Goal: Obtain resource: Obtain resource

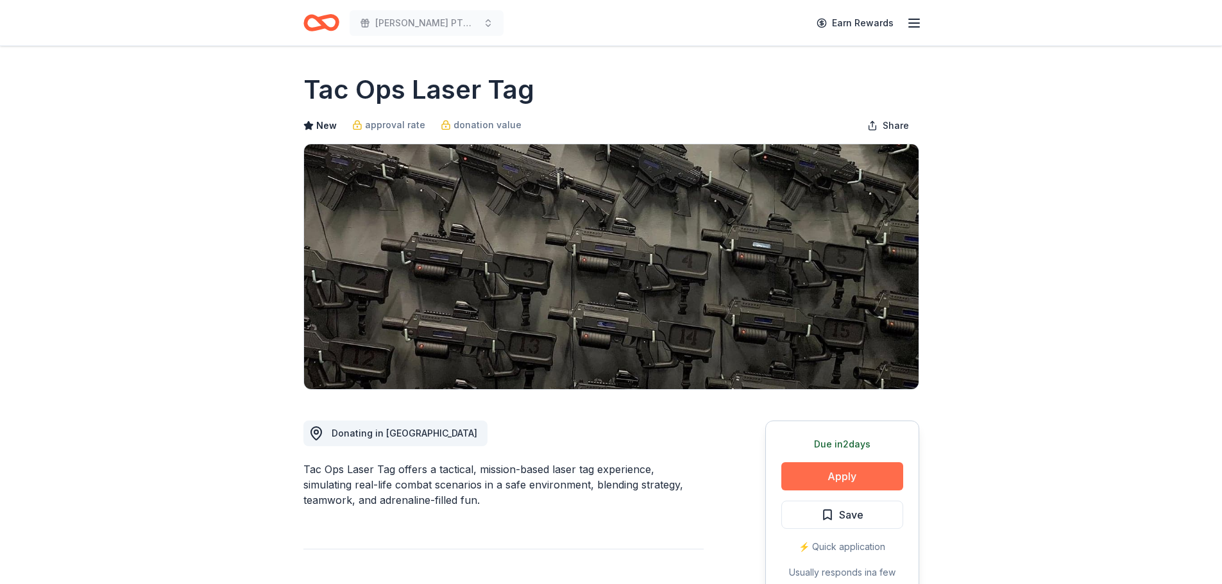
click at [815, 475] on button "Apply" at bounding box center [842, 477] width 122 height 28
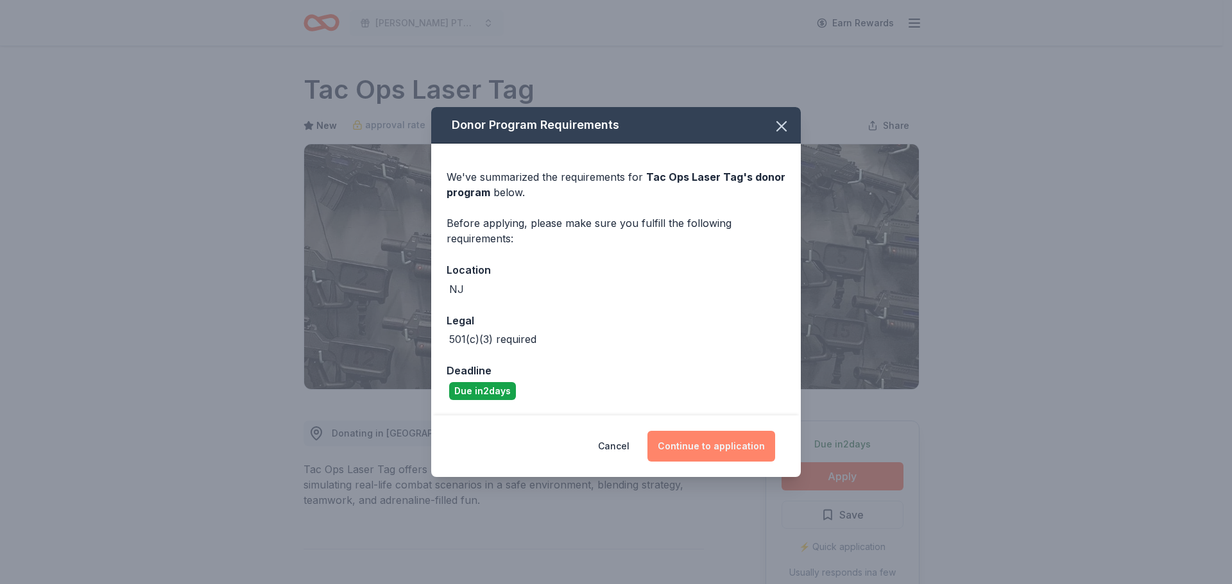
click at [709, 436] on button "Continue to application" at bounding box center [711, 446] width 128 height 31
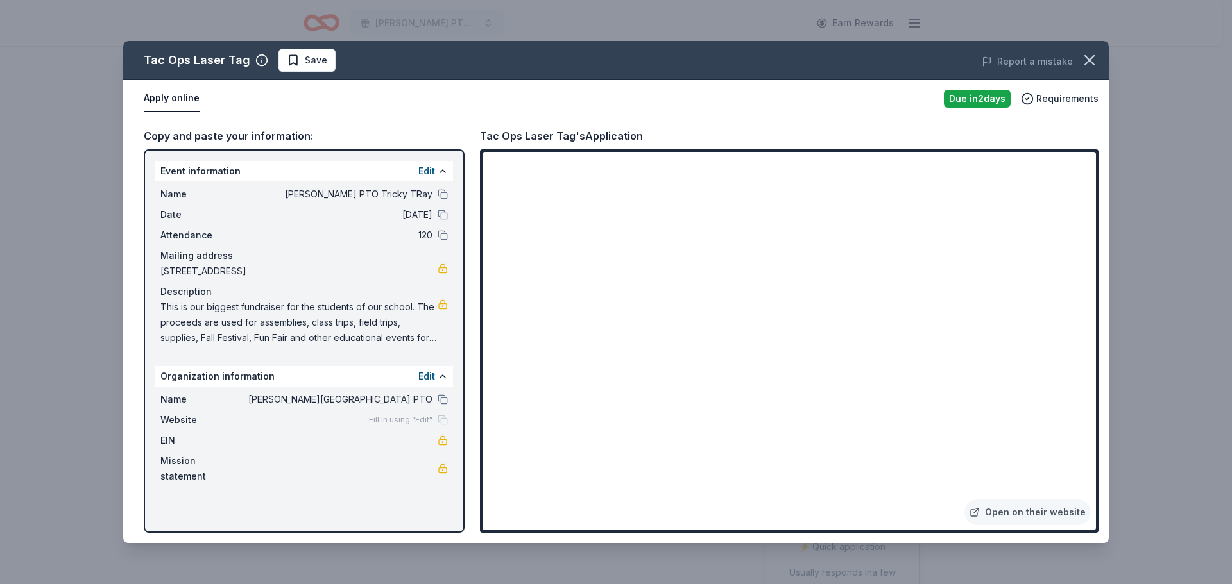
click at [431, 341] on span "This is our biggest fundraiser for the students of our school. The proceeds are…" at bounding box center [298, 323] width 277 height 46
click at [430, 338] on span "This is our biggest fundraiser for the students of our school. The proceeds are…" at bounding box center [298, 323] width 277 height 46
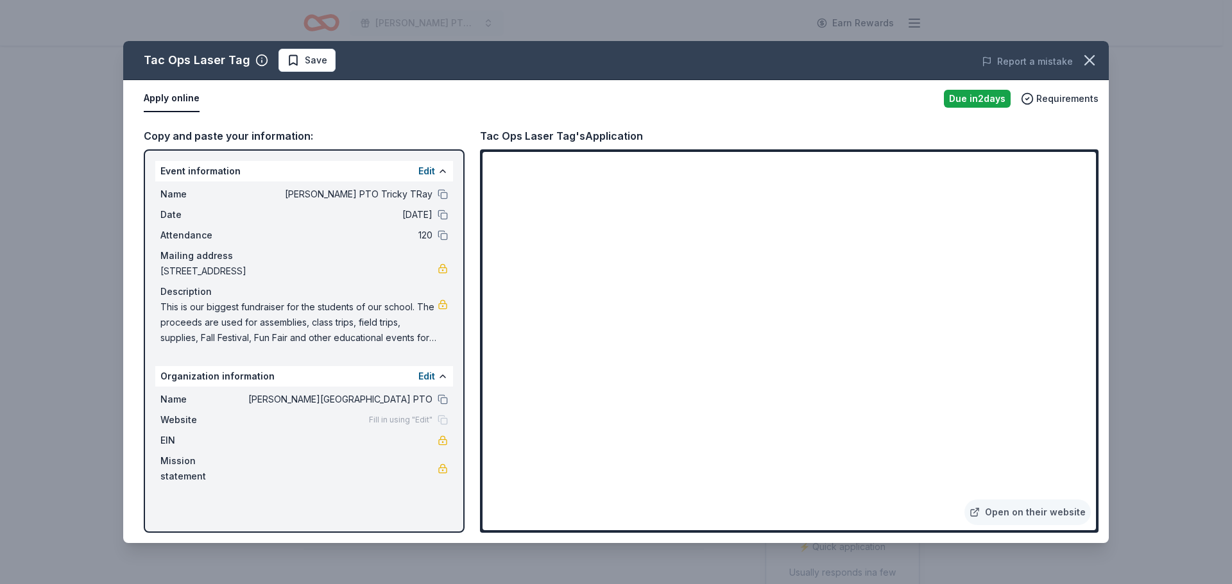
click at [430, 338] on span "This is our biggest fundraiser for the students of our school. The proceeds are…" at bounding box center [298, 323] width 277 height 46
click at [442, 305] on link at bounding box center [442, 305] width 10 height 10
drag, startPoint x: 414, startPoint y: 335, endPoint x: 362, endPoint y: 327, distance: 53.4
click at [365, 325] on span "This is our biggest fundraiser for the students of our school. The proceeds are…" at bounding box center [298, 323] width 277 height 46
click at [360, 328] on span "This is our biggest fundraiser for the students of our school. The proceeds are…" at bounding box center [298, 323] width 277 height 46
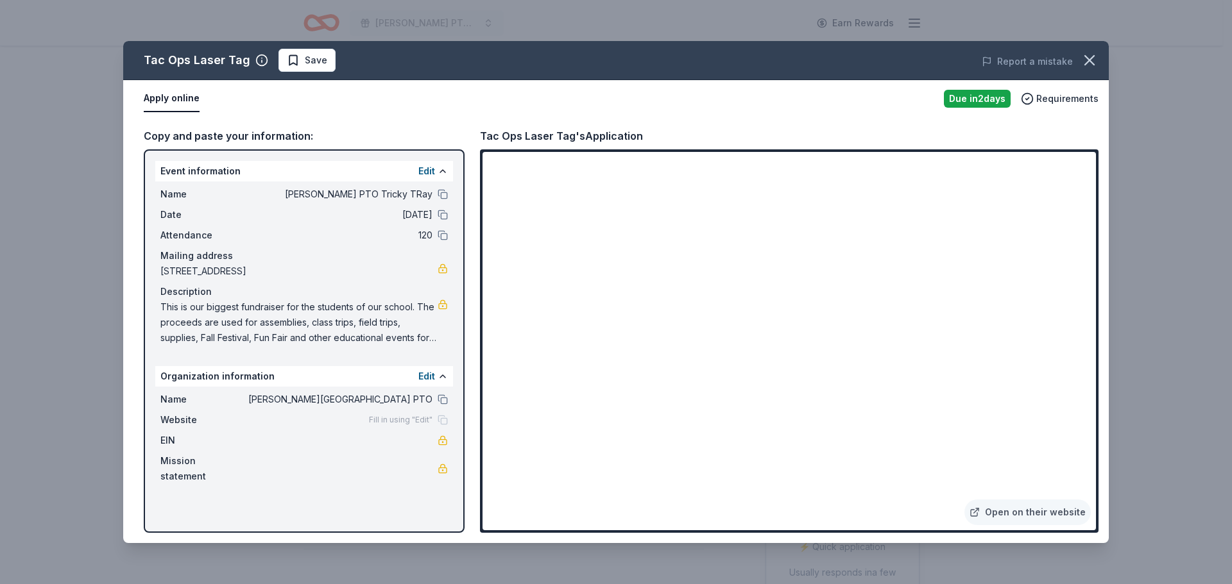
drag, startPoint x: 359, startPoint y: 328, endPoint x: 405, endPoint y: 341, distance: 47.3
click at [405, 341] on span "This is our biggest fundraiser for the students of our school. The proceeds are…" at bounding box center [298, 323] width 277 height 46
drag, startPoint x: 410, startPoint y: 339, endPoint x: 171, endPoint y: 284, distance: 244.9
click at [171, 284] on div "Name Nathan Hale's PTO Tricky TRay Date 10/17/25 Attendance 120 Mailing address…" at bounding box center [304, 266] width 298 height 169
